Goal: Task Accomplishment & Management: Use online tool/utility

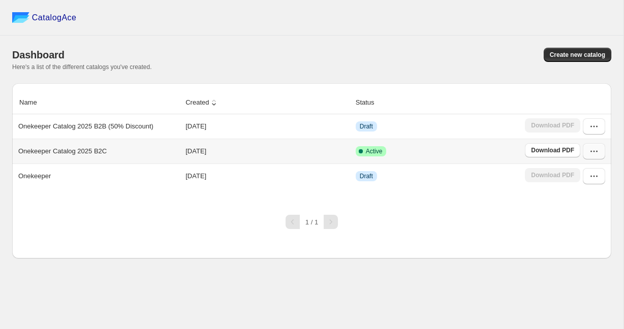
click at [597, 148] on icon "button" at bounding box center [594, 151] width 10 height 10
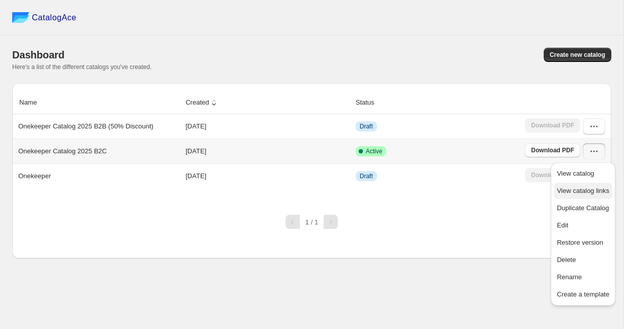
click at [581, 189] on span "View catalog links" at bounding box center [583, 191] width 52 height 8
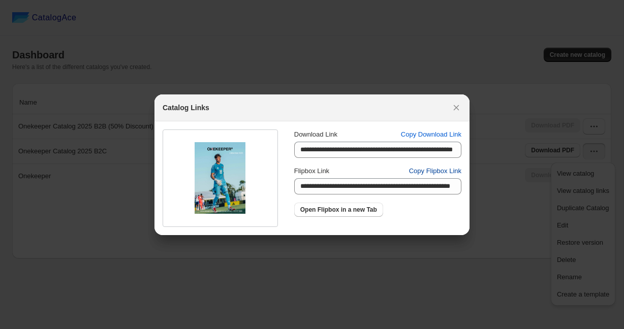
click at [431, 173] on span "Copy Flipbox Link" at bounding box center [435, 171] width 52 height 10
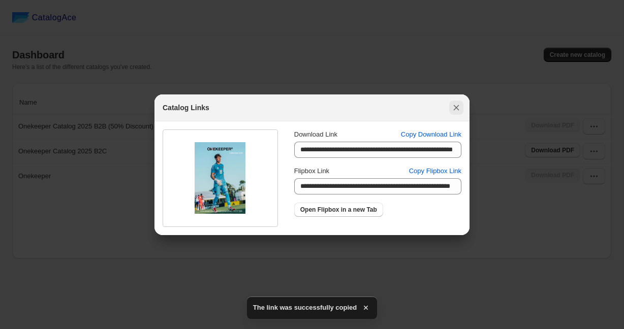
click at [458, 108] on icon ":ro:" at bounding box center [456, 108] width 10 height 10
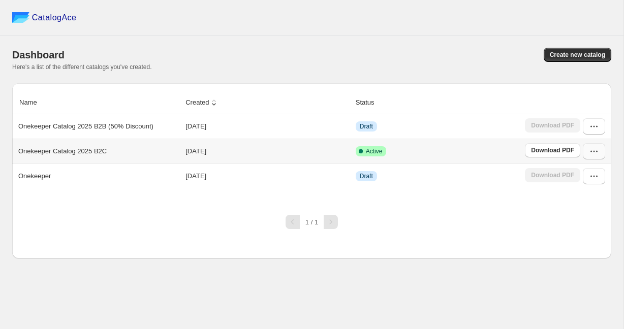
click at [588, 153] on button "button" at bounding box center [593, 151] width 22 height 16
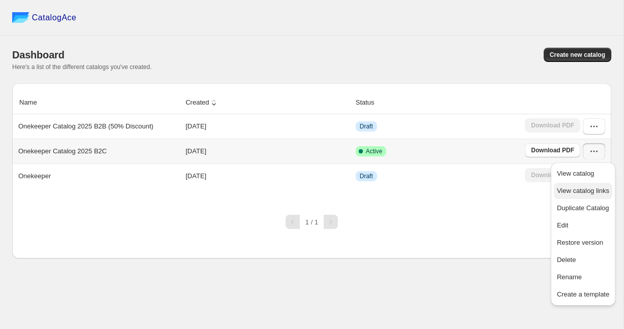
click at [587, 187] on span "View catalog links" at bounding box center [583, 191] width 52 height 8
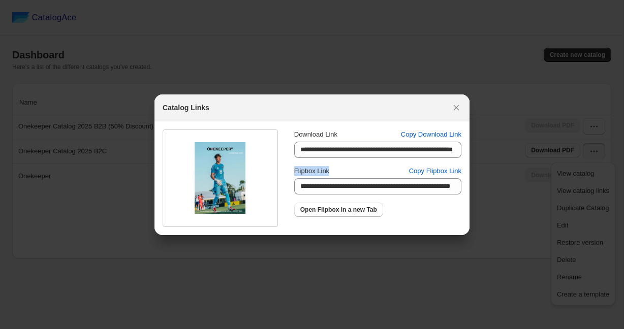
drag, startPoint x: 334, startPoint y: 172, endPoint x: 288, endPoint y: 172, distance: 46.2
click at [288, 172] on div "**********" at bounding box center [307, 174] width 307 height 106
copy span "Flipbox Link"
click at [456, 106] on icon ":ro:" at bounding box center [456, 108] width 10 height 10
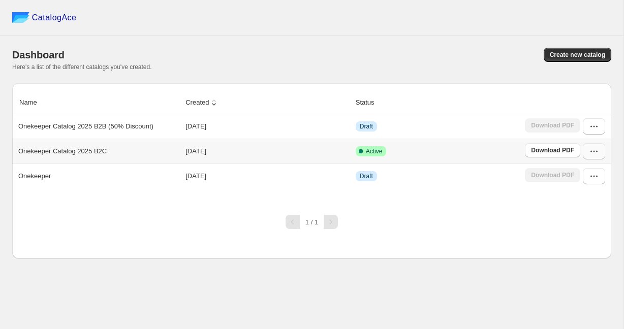
click at [585, 151] on button "button" at bounding box center [593, 151] width 22 height 16
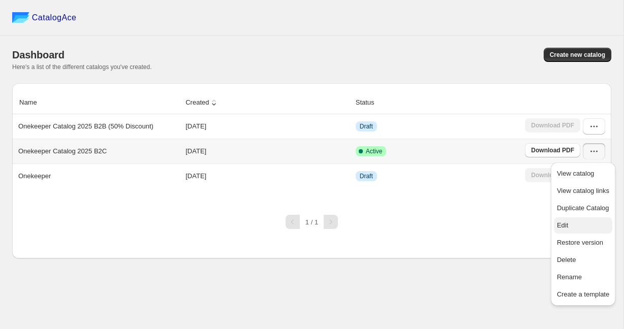
click at [565, 229] on span "Edit" at bounding box center [562, 225] width 11 height 8
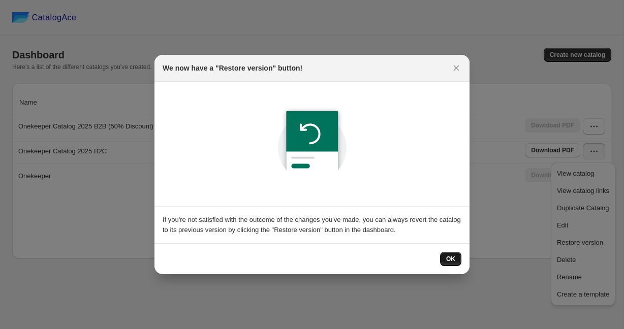
click at [452, 261] on span "OK" at bounding box center [450, 259] width 9 height 8
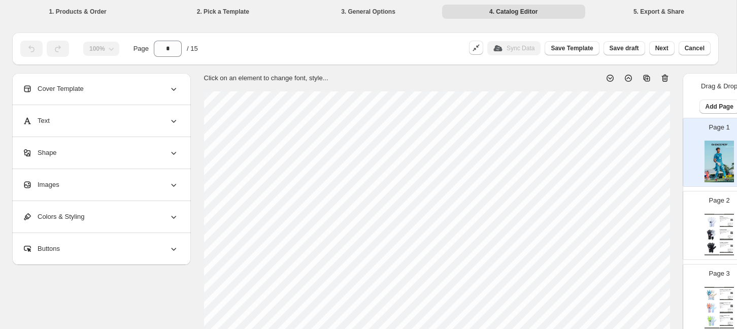
click at [623, 233] on div "Page 2 ONEKEEPER Collection 2025 ACE White ONEKEEPER ACE White Goalkeeper Glove…" at bounding box center [716, 221] width 64 height 68
type input "*"
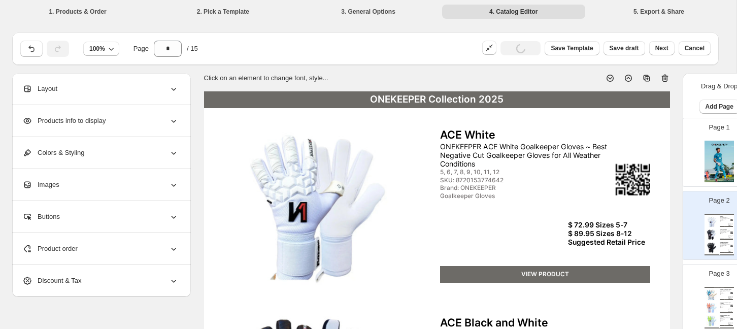
click at [599, 244] on div "$ 72.99 Sizes 5-7 $ 89.95 Sizes 8-12 Suggested Retail Price" at bounding box center [609, 233] width 82 height 25
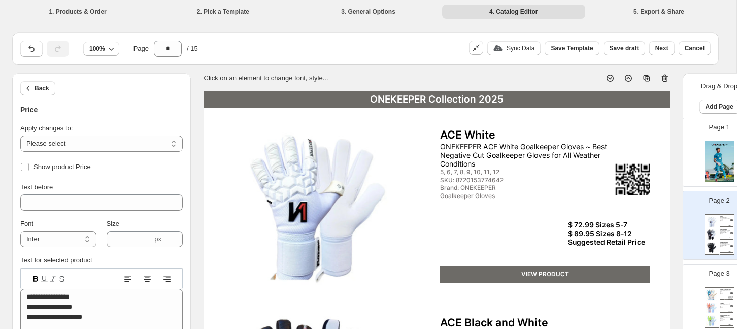
click at [599, 243] on div "$ 72.99 Sizes 5-7 $ 89.95 Sizes 8-12 Suggested Retail Price" at bounding box center [609, 233] width 82 height 25
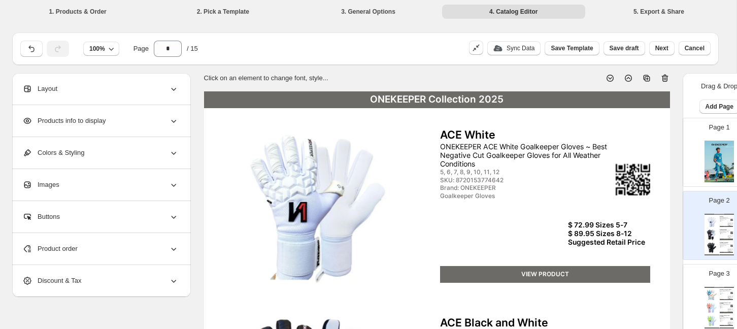
click at [599, 243] on div "$ 72.99 Sizes 5-7 $ 89.95 Sizes 8-12 Suggested Retail Price" at bounding box center [609, 233] width 82 height 25
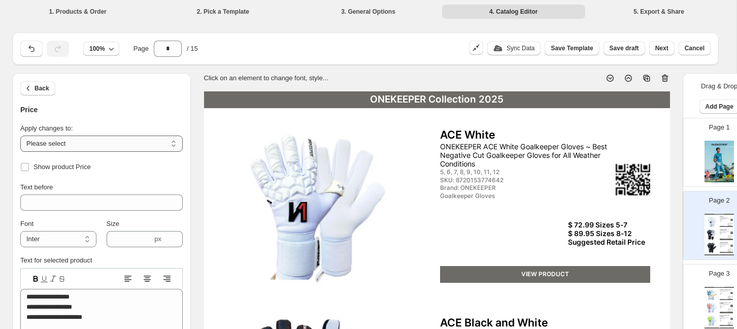
click at [111, 138] on select "**********" at bounding box center [101, 144] width 162 height 16
select select "**********"
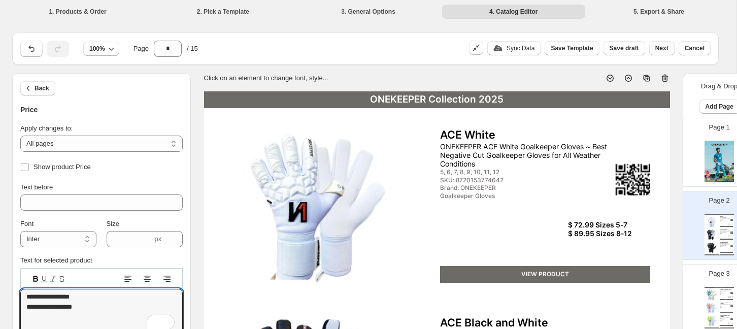
type textarea "**********"
click at [623, 48] on span "Next" at bounding box center [662, 48] width 13 height 8
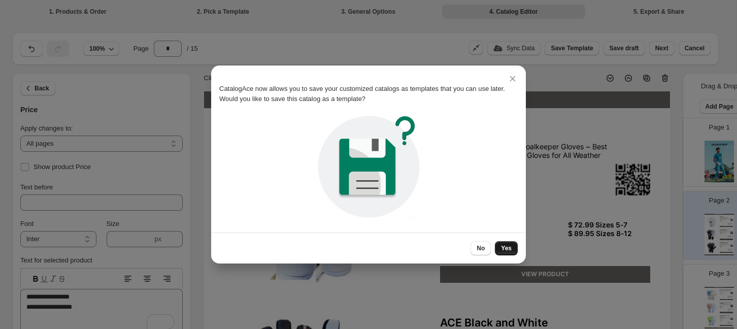
click at [505, 252] on button "Yes" at bounding box center [506, 248] width 23 height 14
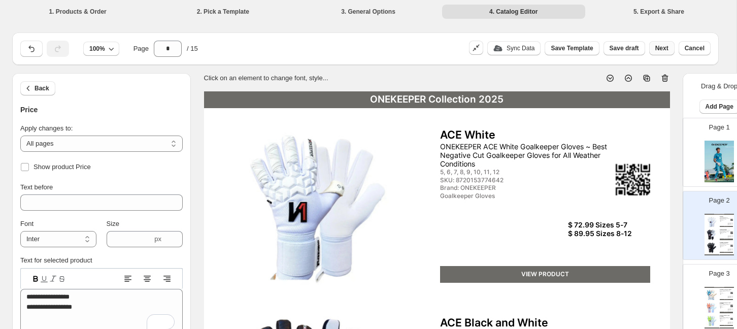
click at [623, 50] on span "Next" at bounding box center [662, 48] width 13 height 8
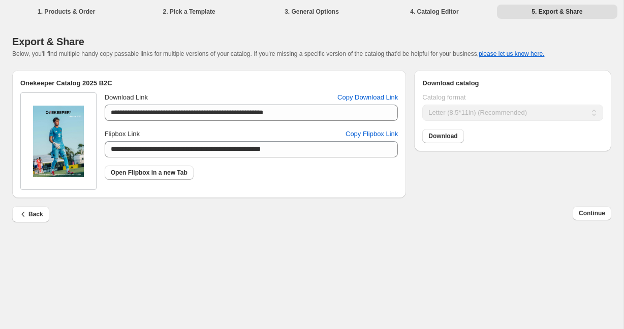
click at [595, 222] on div "Continue" at bounding box center [591, 214] width 39 height 16
click at [595, 214] on span "Continue" at bounding box center [591, 213] width 26 height 8
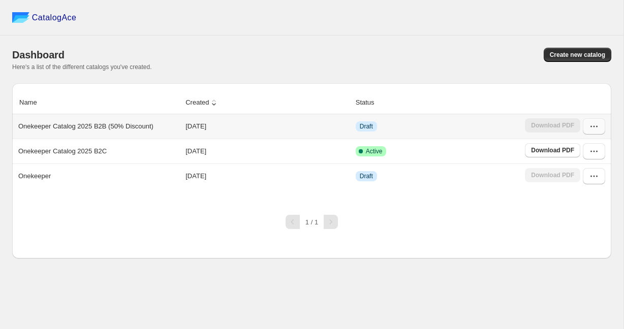
click at [595, 120] on button "button" at bounding box center [593, 126] width 22 height 16
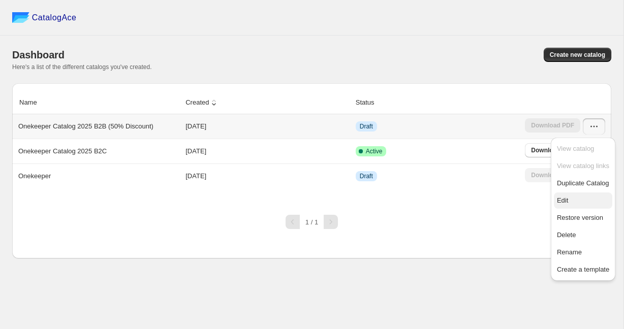
click at [566, 204] on span "Edit" at bounding box center [562, 201] width 11 height 8
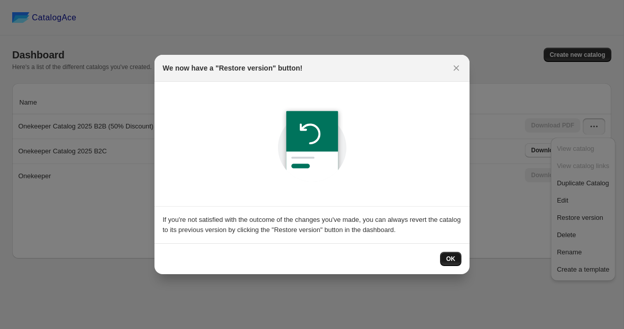
click at [447, 260] on span "OK" at bounding box center [450, 259] width 9 height 8
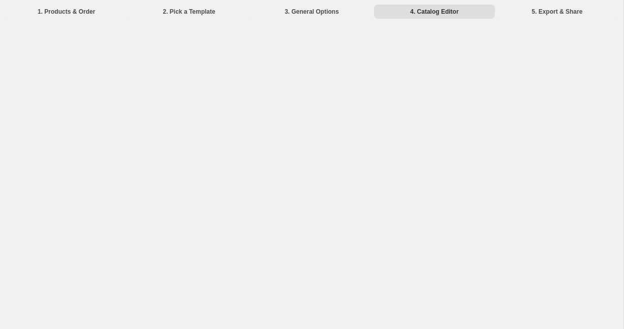
click at [562, 7] on li "5. Export & Share" at bounding box center [557, 11] width 120 height 14
click at [329, 11] on li "3. General Options" at bounding box center [311, 11] width 120 height 14
click at [215, 9] on li "2. Pick a Template" at bounding box center [188, 11] width 120 height 14
click at [415, 10] on li "4. Catalog Editor" at bounding box center [434, 11] width 120 height 14
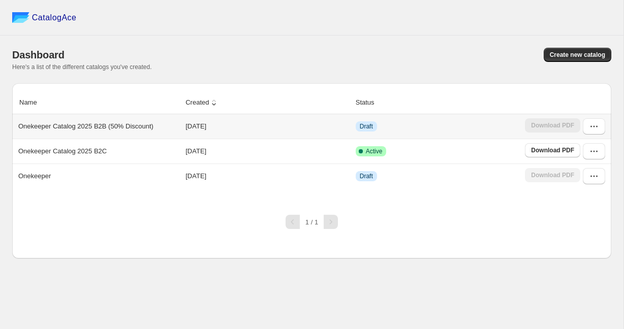
click at [134, 126] on p "Onekeeper Catalog 2025 B2B (50% Discount)" at bounding box center [85, 126] width 135 height 10
click at [590, 133] on button "button" at bounding box center [593, 126] width 22 height 16
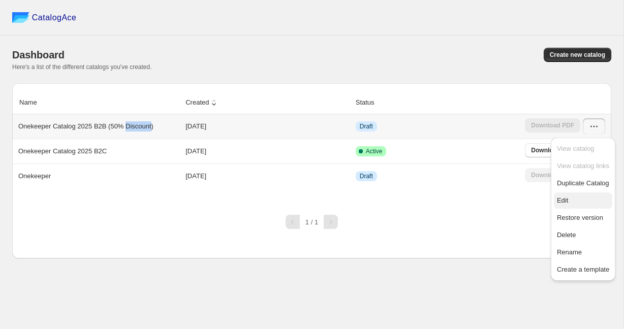
click at [563, 197] on span "Edit" at bounding box center [562, 201] width 11 height 8
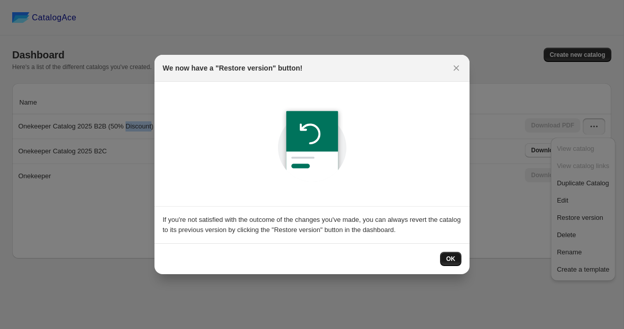
click at [453, 258] on span "OK" at bounding box center [450, 259] width 9 height 8
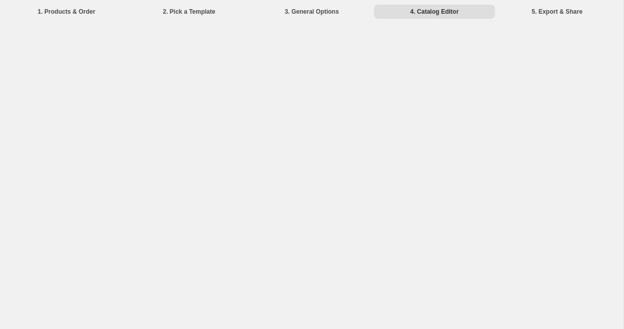
click at [416, 134] on div "1. Products & Order 2. Pick a Template 3. General Options 4. Catalog Editor 5. …" at bounding box center [311, 164] width 623 height 329
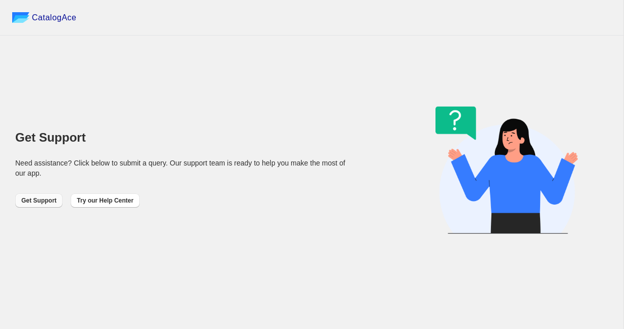
click at [21, 200] on button "Get Support" at bounding box center [38, 200] width 47 height 14
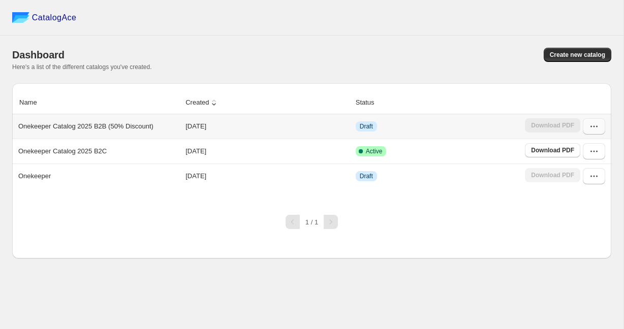
click at [591, 127] on icon "button" at bounding box center [594, 126] width 10 height 10
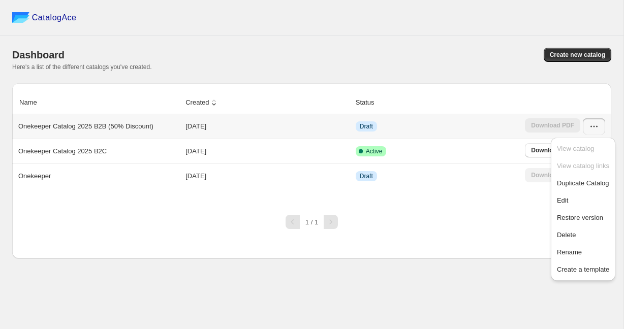
click at [176, 126] on div "Onekeeper Catalog 2025 B2B (50% Discount)" at bounding box center [96, 124] width 165 height 14
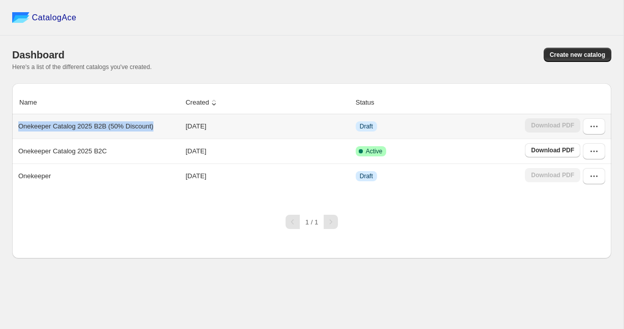
drag, startPoint x: 169, startPoint y: 126, endPoint x: 16, endPoint y: 124, distance: 153.4
click at [16, 124] on div "Onekeeper Catalog 2025 B2B (50% Discount)" at bounding box center [96, 124] width 165 height 14
copy p "Onekeeper Catalog 2025 B2B (50% Discount)"
click at [593, 124] on icon "button" at bounding box center [594, 126] width 10 height 10
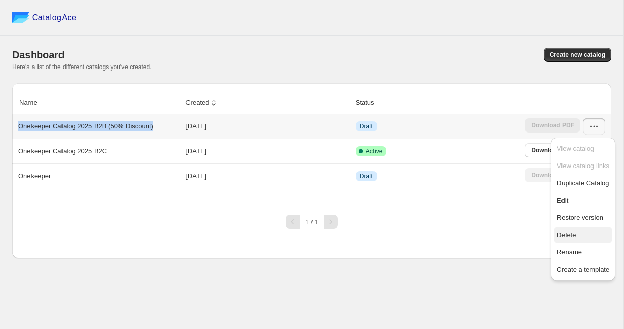
click at [571, 237] on span "Delete" at bounding box center [566, 235] width 19 height 8
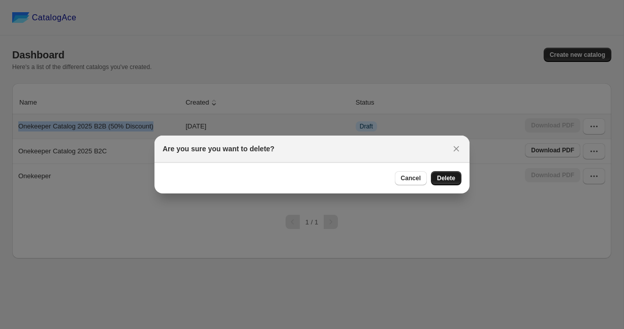
click at [447, 178] on span "Delete" at bounding box center [446, 178] width 18 height 8
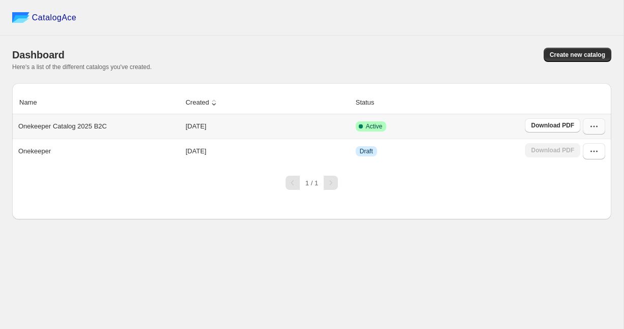
click at [597, 126] on icon "button" at bounding box center [594, 126] width 10 height 10
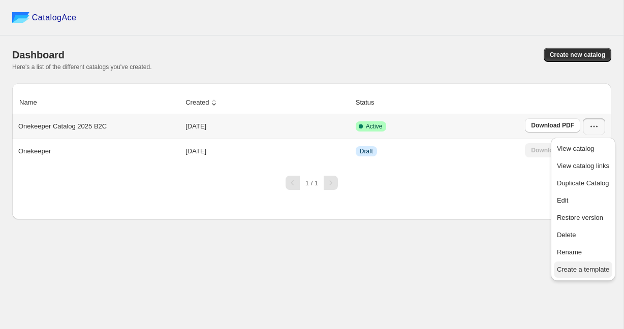
click at [579, 265] on span "Create a template" at bounding box center [583, 270] width 52 height 10
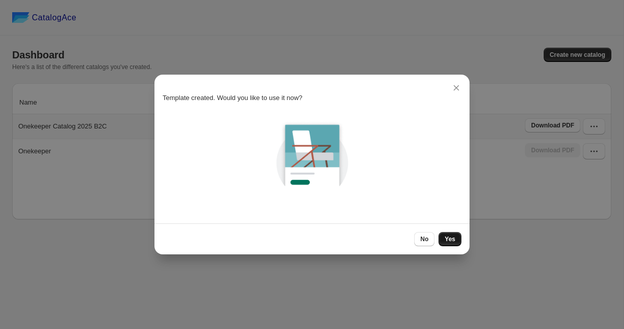
click at [453, 238] on span "Yes" at bounding box center [449, 239] width 11 height 8
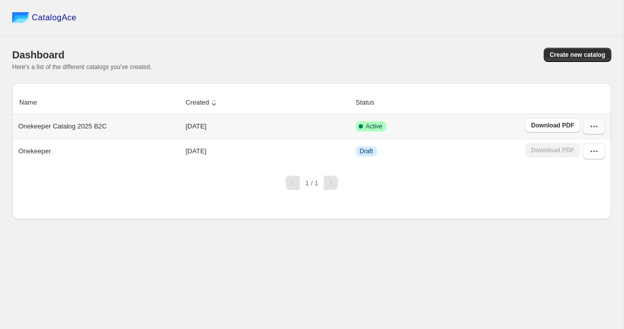
click at [597, 126] on icon "button" at bounding box center [597, 127] width 2 height 2
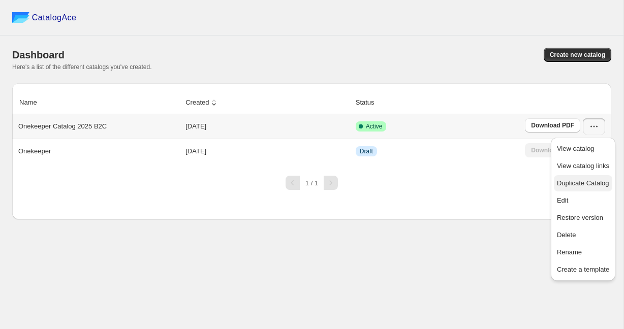
click at [583, 182] on span "Duplicate Catalog" at bounding box center [583, 183] width 52 height 8
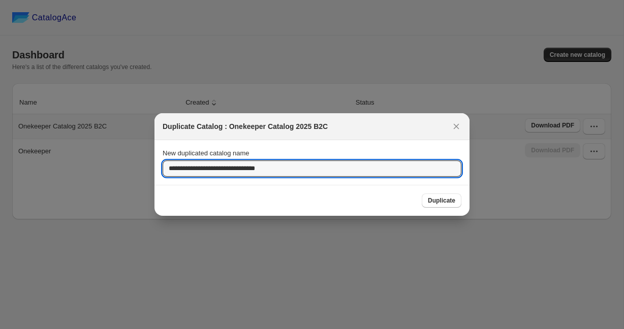
drag, startPoint x: 313, startPoint y: 169, endPoint x: 162, endPoint y: 166, distance: 151.3
click at [162, 166] on section "**********" at bounding box center [311, 162] width 315 height 45
paste input "*******"
type input "**********"
click at [444, 199] on span "Duplicate" at bounding box center [441, 201] width 27 height 8
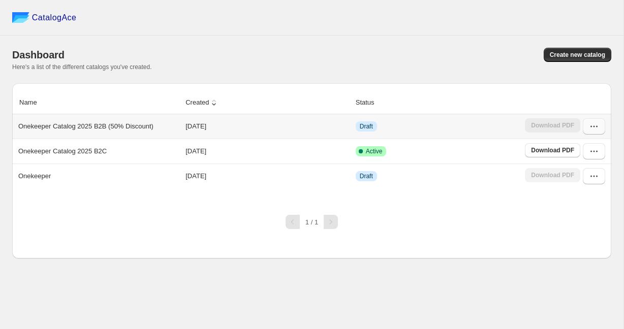
click at [595, 129] on icon "button" at bounding box center [594, 126] width 10 height 10
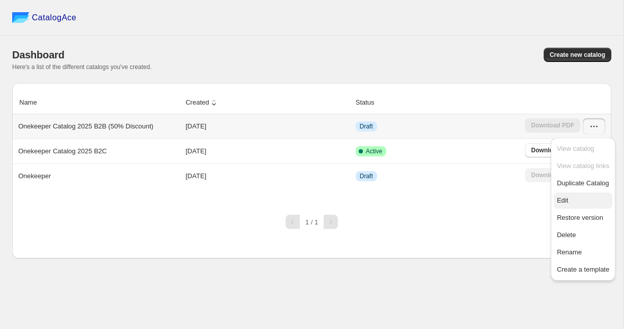
click at [568, 201] on span "Edit" at bounding box center [562, 201] width 11 height 8
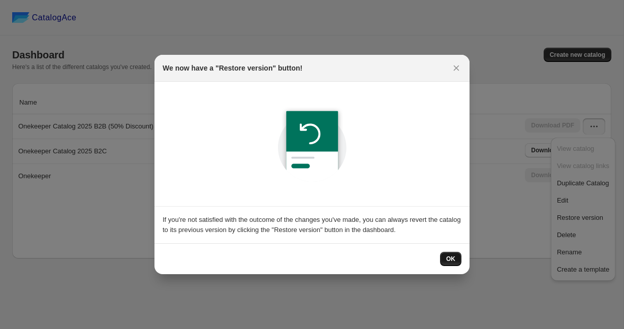
click at [444, 258] on button "OK" at bounding box center [450, 259] width 21 height 14
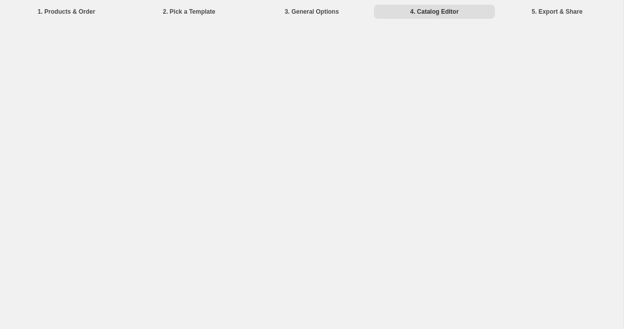
click at [431, 7] on li "4. Catalog Editor" at bounding box center [434, 11] width 120 height 14
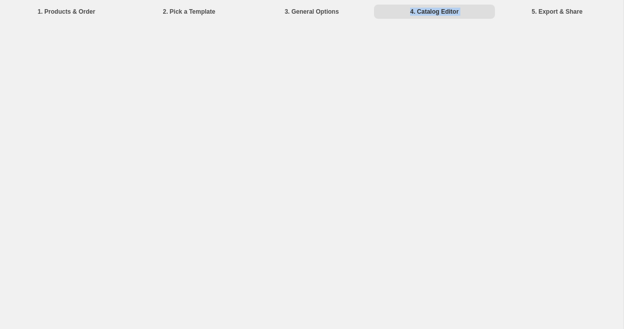
click at [431, 7] on li "4. Catalog Editor" at bounding box center [434, 11] width 120 height 14
click at [189, 9] on li "2. Pick a Template" at bounding box center [188, 11] width 120 height 14
click at [427, 16] on li "4. Catalog Editor" at bounding box center [434, 11] width 120 height 14
click at [432, 15] on li "4. Catalog Editor" at bounding box center [434, 11] width 120 height 14
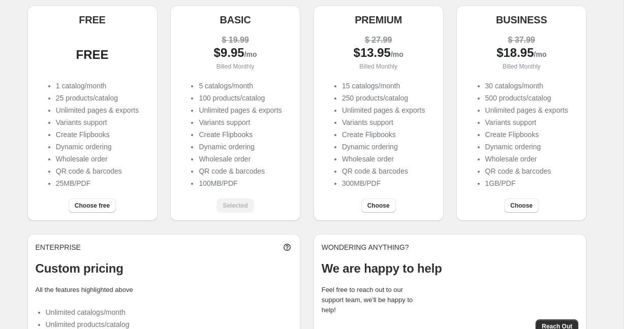
scroll to position [110, 0]
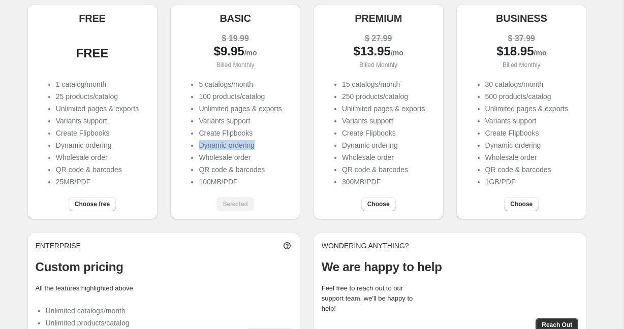
drag, startPoint x: 261, startPoint y: 146, endPoint x: 194, endPoint y: 146, distance: 66.5
click at [194, 146] on ul "5 catalogs/month 100 products/catalog Unlimited pages & exports Variants suppor…" at bounding box center [234, 134] width 93 height 110
drag, startPoint x: 252, startPoint y: 161, endPoint x: 176, endPoint y: 160, distance: 76.7
click at [176, 160] on div "$ 19.99 $ 9.95 /mo Billed Monthly 5 catalogs/month 100 products/catalog Unlimit…" at bounding box center [235, 110] width 130 height 165
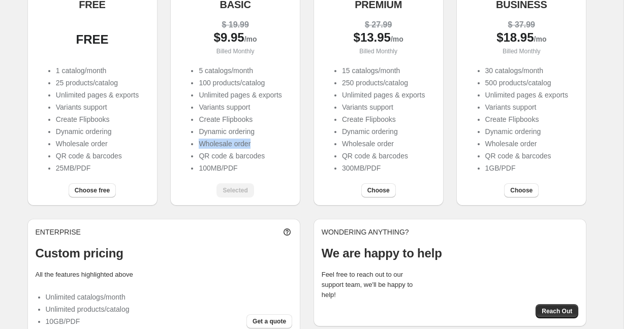
scroll to position [125, 0]
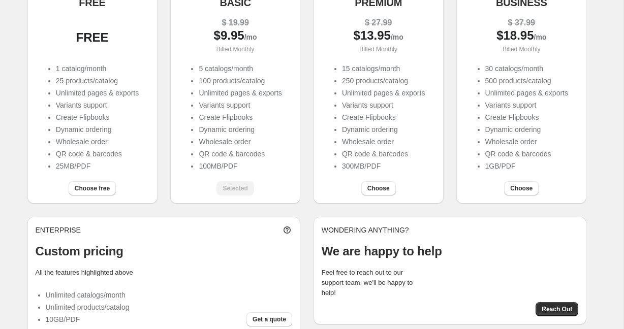
click at [268, 173] on ul "5 catalogs/month 100 products/catalog Unlimited pages & exports Variants suppor…" at bounding box center [234, 118] width 93 height 110
